Goal: Check status: Check status

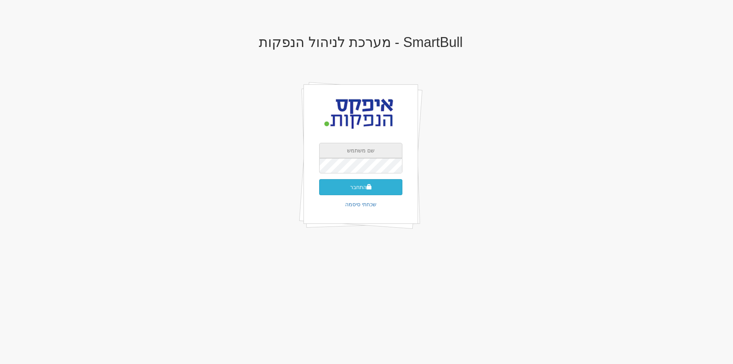
type input "drorc@apex-md.co.il"
click at [363, 186] on button "התחבר" at bounding box center [360, 187] width 83 height 16
type input "drorc@apex-md.co.il"
drag, startPoint x: 363, startPoint y: 188, endPoint x: 329, endPoint y: 204, distance: 38.3
click at [363, 188] on button "התחבר" at bounding box center [360, 187] width 83 height 16
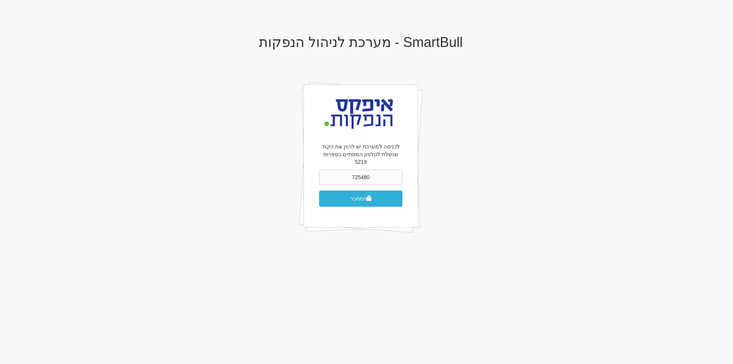
type input "725480"
click at [367, 191] on button "התחבר" at bounding box center [360, 199] width 83 height 16
click at [362, 191] on button "התחבר" at bounding box center [360, 199] width 83 height 16
click at [351, 191] on button "התחבר" at bounding box center [360, 199] width 83 height 16
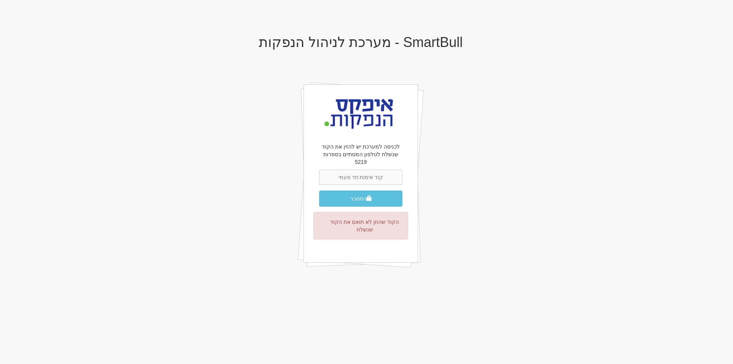
click at [373, 170] on input "text" at bounding box center [360, 177] width 83 height 15
type input "218775"
drag, startPoint x: 358, startPoint y: 191, endPoint x: 331, endPoint y: 195, distance: 27.3
click at [358, 191] on button "התחבר" at bounding box center [360, 199] width 83 height 16
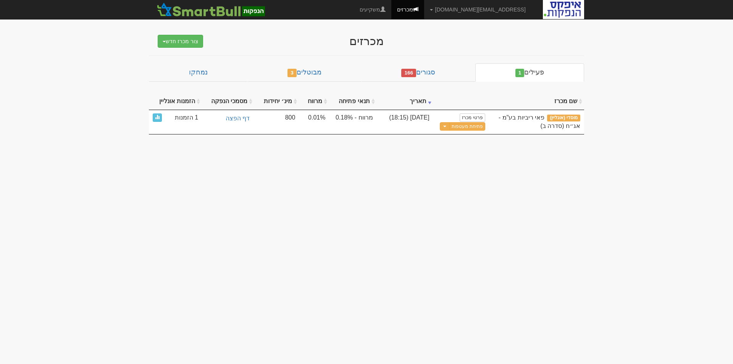
click at [186, 99] on th "הזמנות אונליין" at bounding box center [175, 101] width 53 height 17
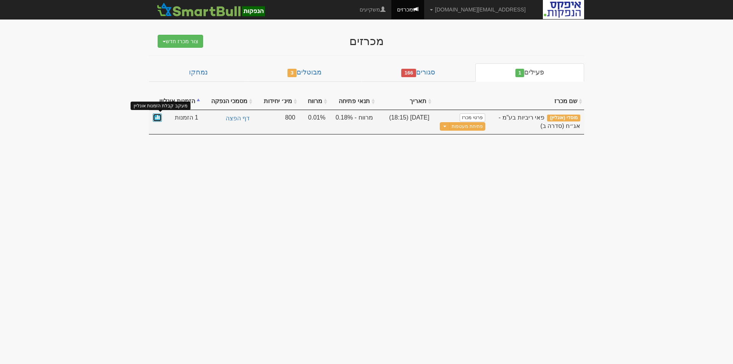
click at [158, 117] on span at bounding box center [157, 117] width 5 height 5
click at [562, 117] on span "מוסדי (אונליין)" at bounding box center [563, 118] width 33 height 7
click at [152, 115] on td "1 הזמנות" at bounding box center [175, 122] width 53 height 24
click at [155, 116] on link at bounding box center [157, 117] width 9 height 9
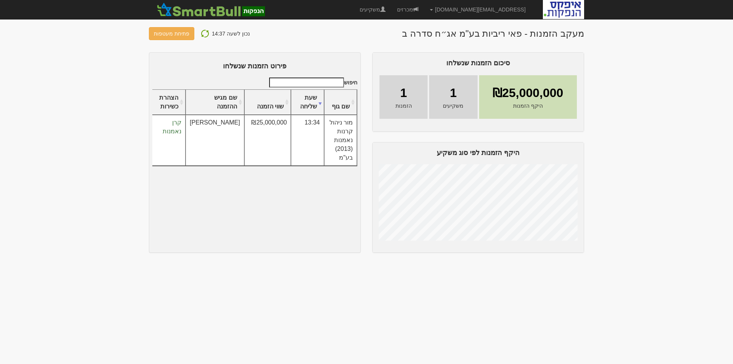
click at [201, 34] on img at bounding box center [204, 33] width 9 height 9
